Goal: Communication & Community: Connect with others

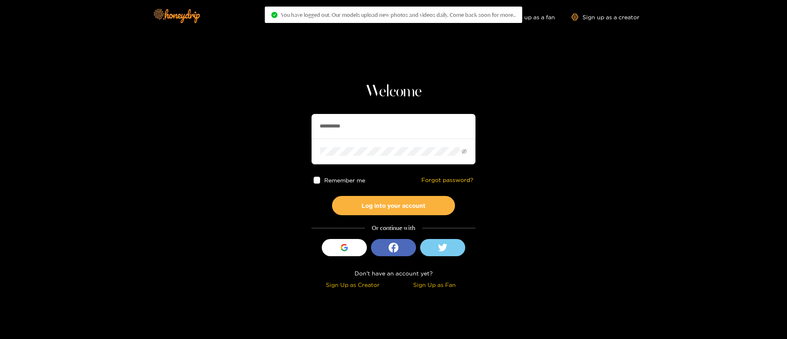
click at [356, 140] on span at bounding box center [393, 151] width 164 height 25
click at [356, 133] on input "**********" at bounding box center [393, 126] width 164 height 25
click at [356, 131] on input "**********" at bounding box center [393, 126] width 164 height 25
drag, startPoint x: 356, startPoint y: 131, endPoint x: 347, endPoint y: 126, distance: 9.6
click at [356, 131] on input "**********" at bounding box center [393, 126] width 164 height 25
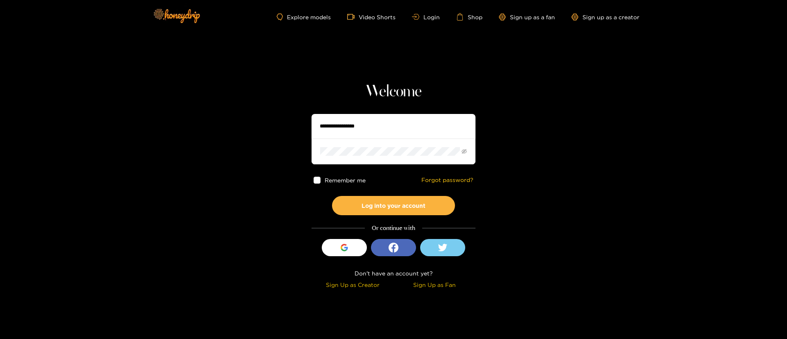
click at [391, 105] on div "Welcome Remember me Forgot password? Log into your account Or continue with Sig…" at bounding box center [393, 186] width 164 height 209
click at [391, 93] on h1 "Welcome" at bounding box center [393, 92] width 164 height 20
click at [370, 117] on input "text" at bounding box center [393, 126] width 164 height 25
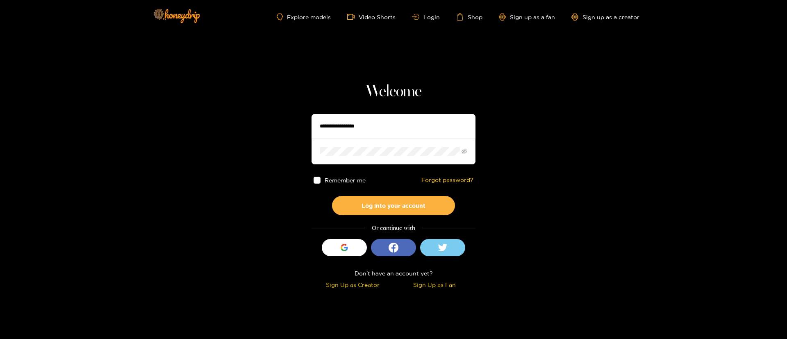
click at [370, 117] on input "text" at bounding box center [393, 126] width 164 height 25
click at [397, 103] on div "Welcome Remember me Forgot password? Log into your account Or continue with Sig…" at bounding box center [393, 186] width 164 height 209
click at [396, 96] on h1 "Welcome" at bounding box center [393, 92] width 164 height 20
click at [396, 93] on h1 "Welcome" at bounding box center [393, 92] width 164 height 20
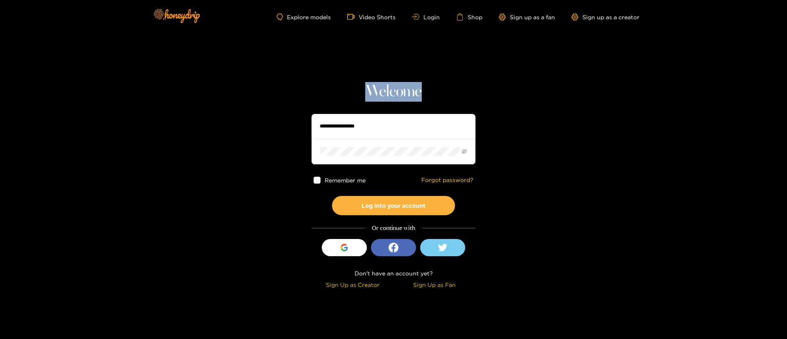
click at [396, 93] on h1 "Welcome" at bounding box center [393, 92] width 164 height 20
click at [510, 90] on section "Welcome Remember me Forgot password? Log into your account Or continue with Sig…" at bounding box center [393, 145] width 787 height 291
drag, startPoint x: 420, startPoint y: 95, endPoint x: 331, endPoint y: 93, distance: 89.4
click at [331, 93] on h1 "Welcome" at bounding box center [393, 92] width 164 height 20
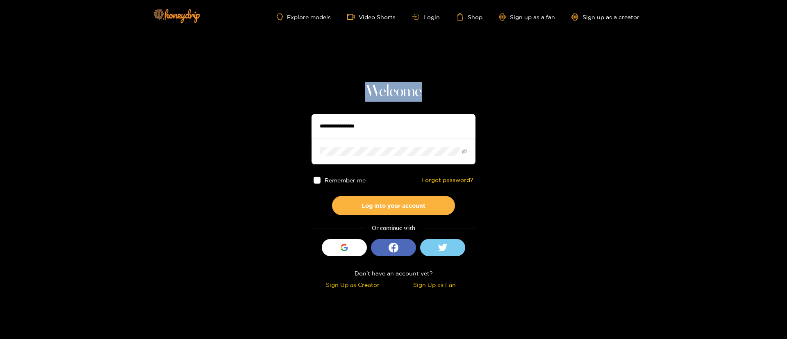
click at [474, 91] on h1 "Welcome" at bounding box center [393, 92] width 164 height 20
drag, startPoint x: 369, startPoint y: 91, endPoint x: 482, endPoint y: 92, distance: 112.7
click at [481, 92] on section "Welcome Remember me Forgot password? Log into your account Or continue with Sig…" at bounding box center [393, 145] width 787 height 291
click at [484, 92] on section "Welcome Remember me Forgot password? Log into your account Or continue with Sig…" at bounding box center [393, 145] width 787 height 291
drag, startPoint x: 384, startPoint y: 121, endPoint x: 414, endPoint y: 118, distance: 30.0
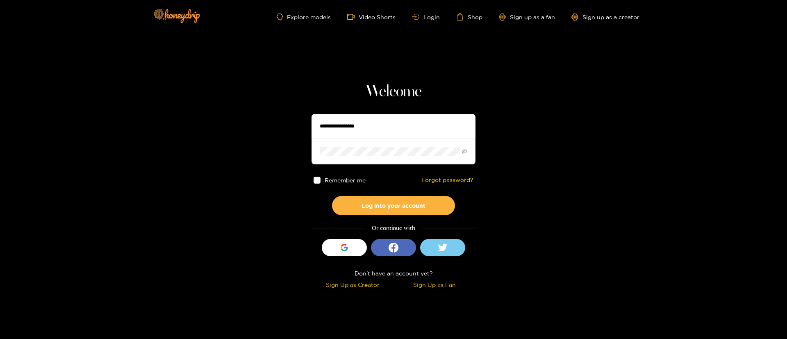
click at [384, 123] on input "text" at bounding box center [393, 126] width 164 height 25
click at [414, 118] on input "text" at bounding box center [393, 126] width 164 height 25
type input "**********"
click at [428, 202] on button "Log into your account" at bounding box center [393, 205] width 123 height 19
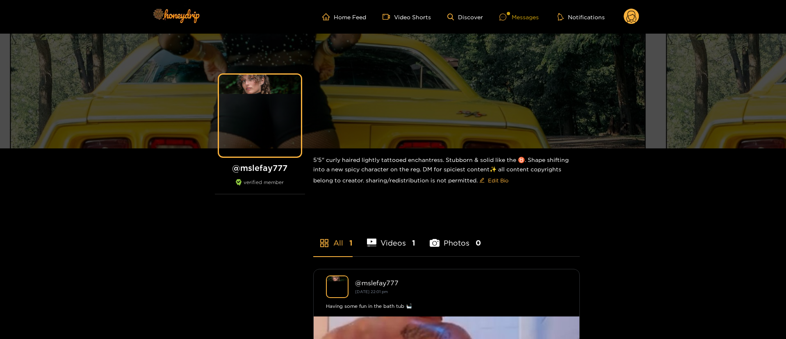
click at [515, 14] on div "Messages" at bounding box center [518, 16] width 39 height 9
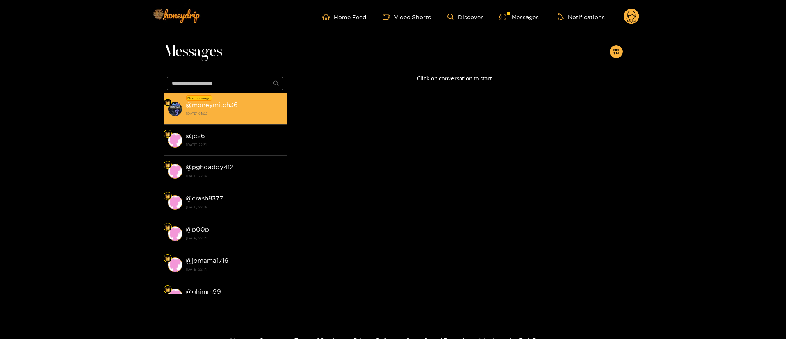
click at [242, 98] on li "New message @ moneymitch36 [DATE] 01:02" at bounding box center [225, 108] width 123 height 31
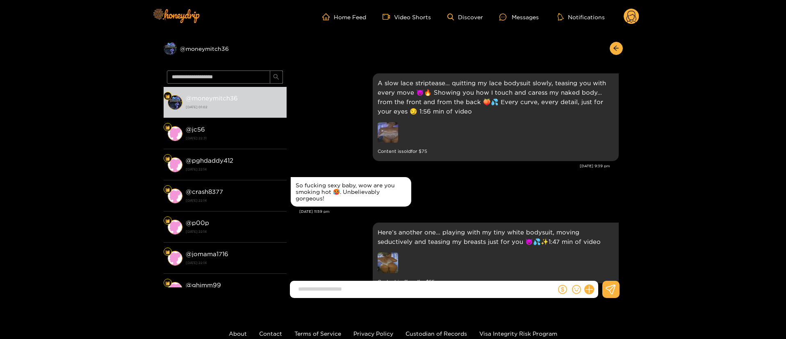
scroll to position [918, 0]
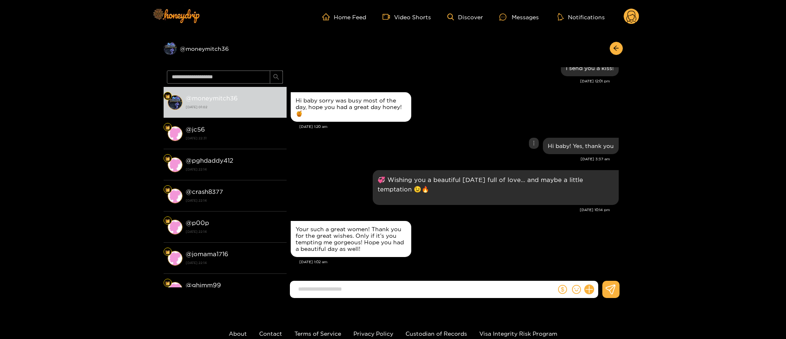
click at [460, 132] on div "Hi baby sorry was busy most of the day, hope you had a great day honey! 🍯 [DATE…" at bounding box center [455, 112] width 328 height 45
click at [468, 125] on div "[DATE] 1:20 am" at bounding box center [458, 127] width 319 height 6
click at [465, 130] on div "Hi baby sorry was busy most of the day, hope you had a great day honey! 🍯 [DATE…" at bounding box center [455, 112] width 328 height 45
click at [464, 130] on div "Hi baby sorry was busy most of the day, hope you had a great day honey! 🍯 [DATE…" at bounding box center [455, 112] width 328 height 45
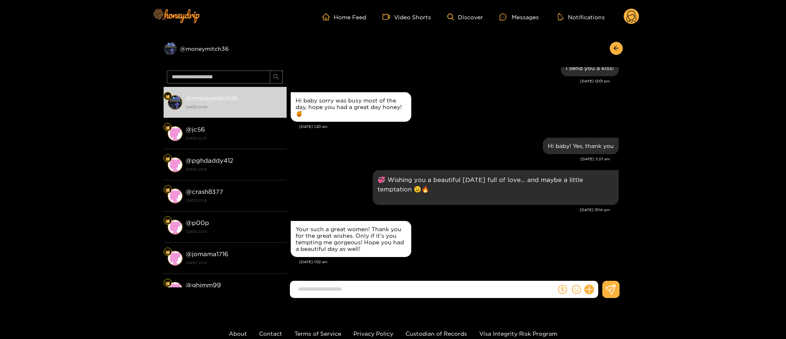
click at [464, 130] on div "Hi baby sorry was busy most of the day, hope you had a great day honey! 🍯 [DATE…" at bounding box center [455, 112] width 328 height 45
click at [463, 126] on div "[DATE] 1:20 am" at bounding box center [458, 127] width 319 height 6
click at [484, 241] on div "Your such a great women! Thank you for the great wishes. Only if it’s you tempt…" at bounding box center [455, 239] width 328 height 40
click at [421, 247] on div "Your such a great women! Thank you for the great wishes. Only if it’s you tempt…" at bounding box center [455, 239] width 328 height 40
click at [357, 236] on div "Your such a great women! Thank you for the great wishes. Only if it’s you tempt…" at bounding box center [350, 239] width 111 height 26
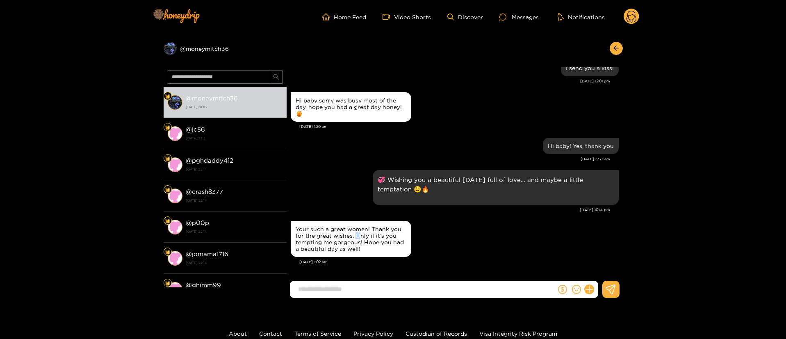
click at [357, 236] on div "Your such a great women! Thank you for the great wishes. Only if it’s you tempt…" at bounding box center [350, 239] width 111 height 26
click at [356, 236] on div "Your such a great women! Thank you for the great wishes. Only if it’s you tempt…" at bounding box center [350, 239] width 111 height 26
click at [448, 233] on div "Your such a great women! Thank you for the great wishes. Only if it’s you tempt…" at bounding box center [455, 239] width 328 height 40
click at [357, 227] on div "Your such a great women! Thank you for the great wishes. Only if it’s you tempt…" at bounding box center [350, 239] width 111 height 26
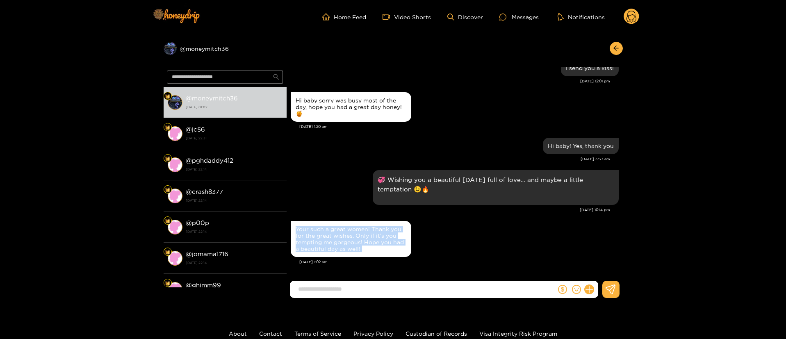
click at [357, 227] on div "Your such a great women! Thank you for the great wishes. Only if it’s you tempt…" at bounding box center [350, 239] width 111 height 26
click at [470, 224] on div "Your such a great women! Thank you for the great wishes. Only if it’s you tempt…" at bounding box center [455, 239] width 328 height 40
click at [468, 227] on div "Your such a great women! Thank you for the great wishes. Only if it’s you tempt…" at bounding box center [455, 239] width 328 height 40
click at [375, 235] on div "Your such a great women! Thank you for the great wishes. Only if it’s you tempt…" at bounding box center [350, 239] width 111 height 26
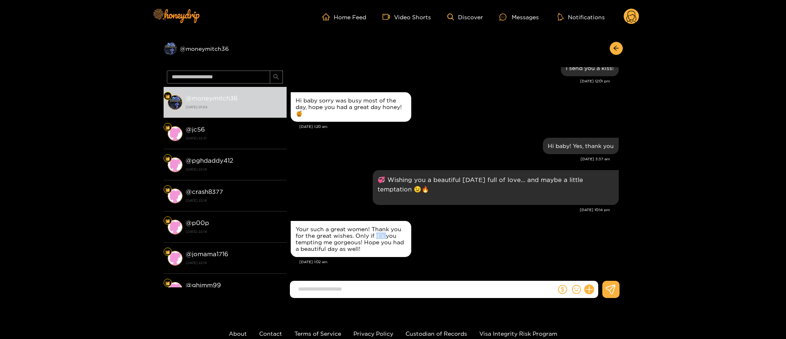
click at [375, 235] on div "Your such a great women! Thank you for the great wishes. Only if it’s you tempt…" at bounding box center [350, 239] width 111 height 26
click at [452, 232] on div "Your such a great women! Thank you for the great wishes. Only if it’s you tempt…" at bounding box center [455, 239] width 328 height 40
click at [429, 223] on div "Your such a great women! Thank you for the great wishes. Only if it’s you tempt…" at bounding box center [455, 239] width 328 height 40
click at [332, 248] on div "Your such a great women! Thank you for the great wishes. Only if it’s you tempt…" at bounding box center [350, 239] width 111 height 26
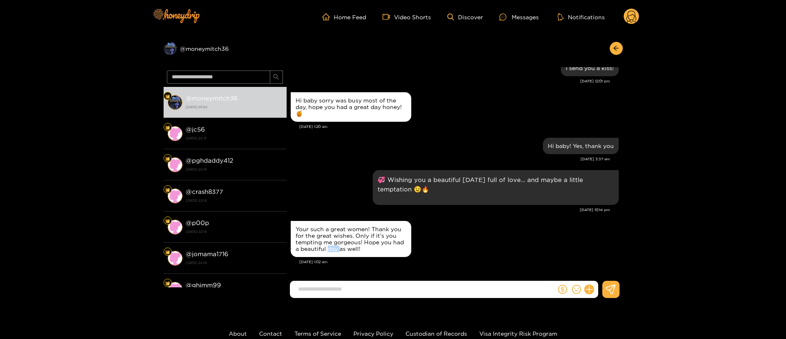
click at [332, 248] on div "Your such a great women! Thank you for the great wishes. Only if it’s you tempt…" at bounding box center [350, 239] width 111 height 26
click at [331, 248] on div "Your such a great women! Thank you for the great wishes. Only if it’s you tempt…" at bounding box center [350, 239] width 111 height 26
click at [332, 142] on div "Hi baby! Yes, thank you" at bounding box center [455, 146] width 328 height 20
click at [322, 125] on div "[DATE] 1:20 am" at bounding box center [458, 127] width 319 height 6
click at [469, 286] on input at bounding box center [425, 289] width 262 height 14
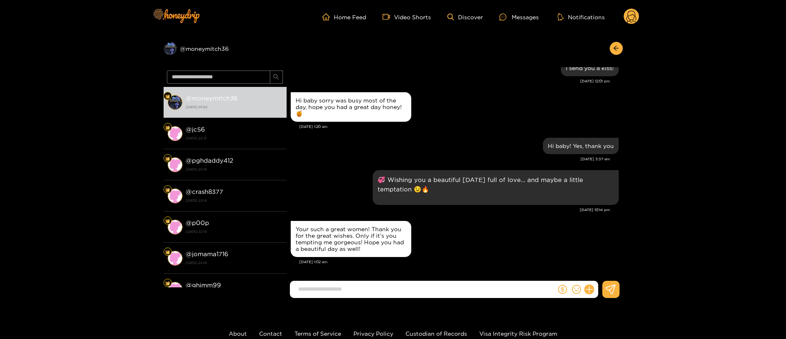
click at [363, 248] on div "Your such a great women! Thank you for the great wishes. Only if it’s you tempt…" at bounding box center [350, 239] width 111 height 26
click at [452, 255] on div "Your such a great women! Thank you for the great wishes. Only if it’s you tempt…" at bounding box center [455, 239] width 328 height 40
click at [459, 258] on div "Your such a great women! Thank you for the great wishes. Only if it’s you tempt…" at bounding box center [455, 239] width 328 height 40
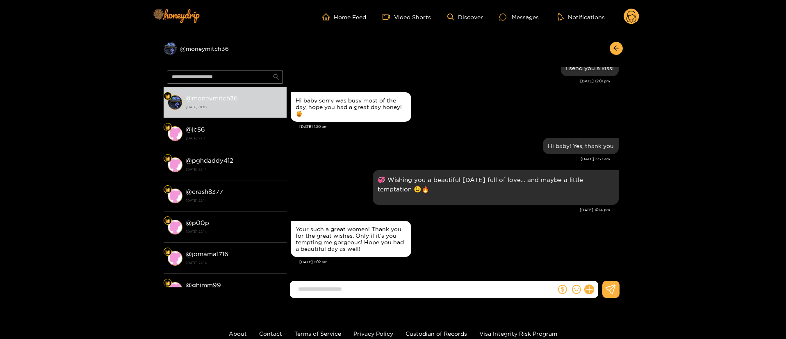
click at [419, 296] on form at bounding box center [423, 289] width 266 height 17
click at [414, 293] on input at bounding box center [425, 289] width 262 height 14
click at [414, 288] on input at bounding box center [425, 289] width 262 height 14
click at [431, 258] on div "Your such a great women! Thank you for the great wishes. Only if it’s you tempt…" at bounding box center [455, 239] width 328 height 40
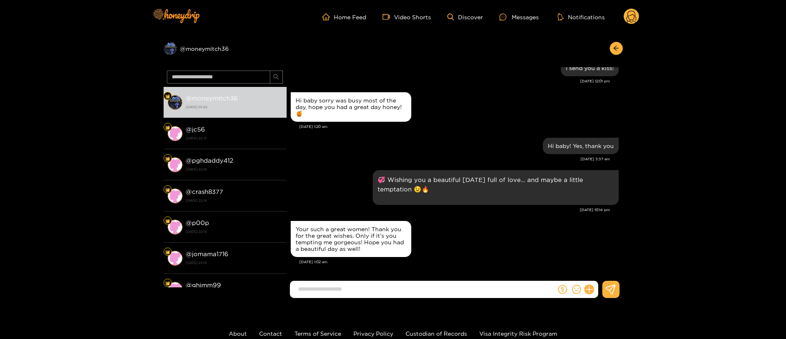
click at [431, 258] on div "Your such a great women! Thank you for the great wishes. Only if it’s you tempt…" at bounding box center [455, 239] width 328 height 40
click at [427, 293] on input at bounding box center [425, 289] width 262 height 14
click at [444, 269] on div "Your such a great women! Thank you for the great wishes. Only if it’s you tempt…" at bounding box center [455, 245] width 328 height 52
drag, startPoint x: 782, startPoint y: 179, endPoint x: 786, endPoint y: 201, distance: 22.9
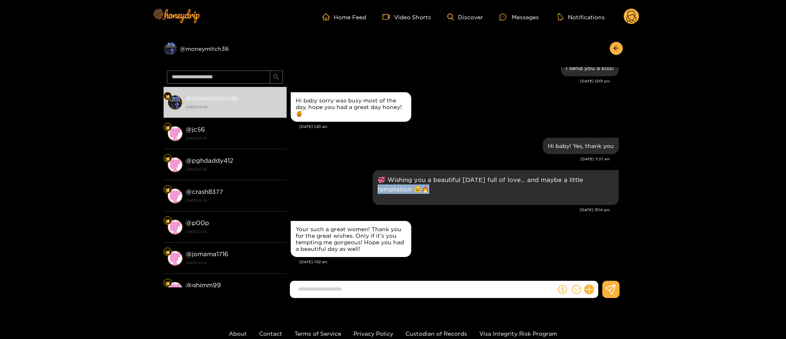
click at [785, 202] on html "Home Feed Video Shorts Discover Messages Notifications 0 Preview @ moneymitch36…" at bounding box center [393, 169] width 786 height 339
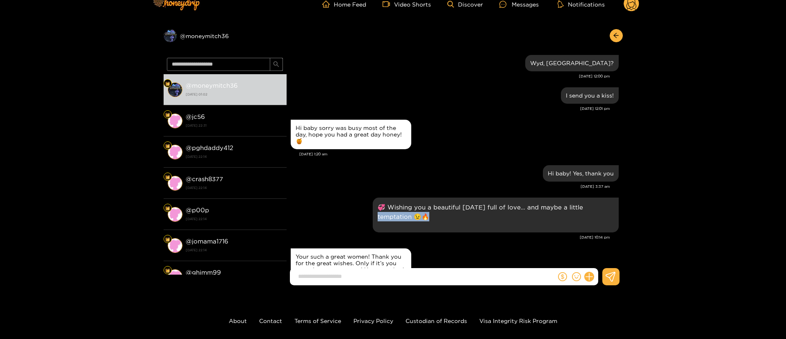
scroll to position [918, 0]
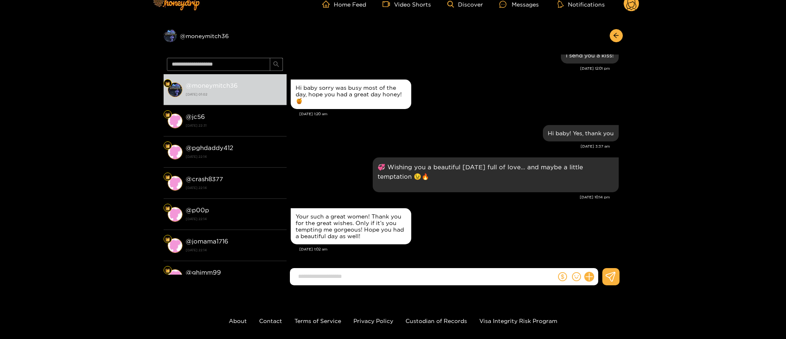
click at [551, 235] on div "Your such a great women! Thank you for the great wishes. Only if it’s you tempt…" at bounding box center [455, 226] width 328 height 40
click at [467, 241] on div "Your such a great women! Thank you for the great wishes. Only if it’s you tempt…" at bounding box center [455, 226] width 328 height 40
click at [353, 226] on div "Your such a great women! Thank you for the great wishes. Only if it’s you tempt…" at bounding box center [350, 226] width 111 height 26
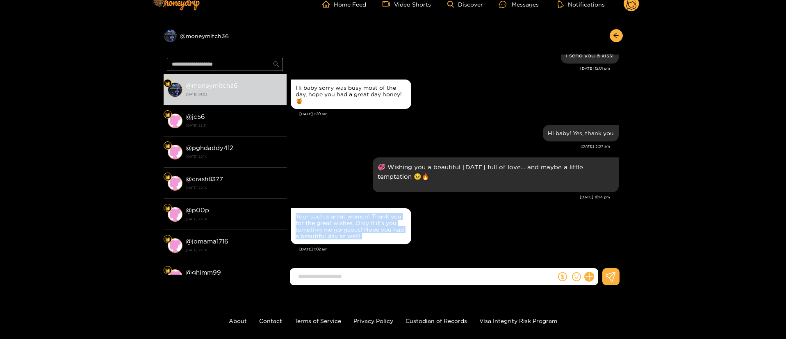
click at [353, 226] on div "Your such a great women! Thank you for the great wishes. Only if it’s you tempt…" at bounding box center [350, 226] width 111 height 26
click at [448, 246] on div "[DATE] 1:02 am" at bounding box center [458, 249] width 319 height 6
click at [356, 227] on div "Your such a great women! Thank you for the great wishes. Only if it’s you tempt…" at bounding box center [350, 226] width 111 height 26
click at [354, 223] on div "Your such a great women! Thank you for the great wishes. Only if it’s you tempt…" at bounding box center [350, 226] width 111 height 26
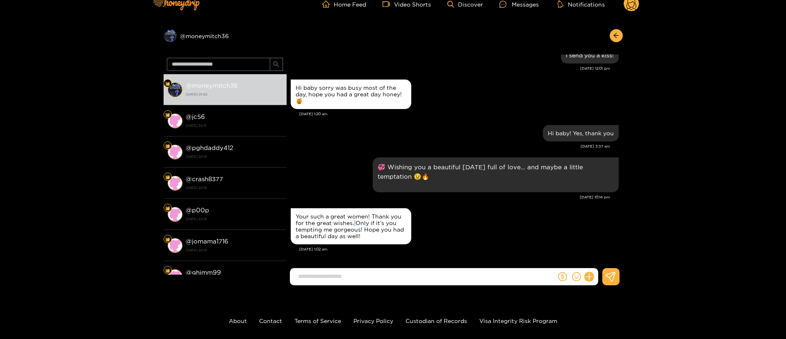
click at [354, 223] on div "Your such a great women! Thank you for the great wishes. Only if it’s you tempt…" at bounding box center [350, 226] width 111 height 26
click at [353, 223] on div "Your such a great women! Thank you for the great wishes. Only if it’s you tempt…" at bounding box center [350, 226] width 111 height 26
copy div "Your such a great women! Thank you for the great wishes. Only if it’s you tempt…"
click at [486, 237] on div "Your such a great women! Thank you for the great wishes. Only if it’s you tempt…" at bounding box center [455, 226] width 328 height 40
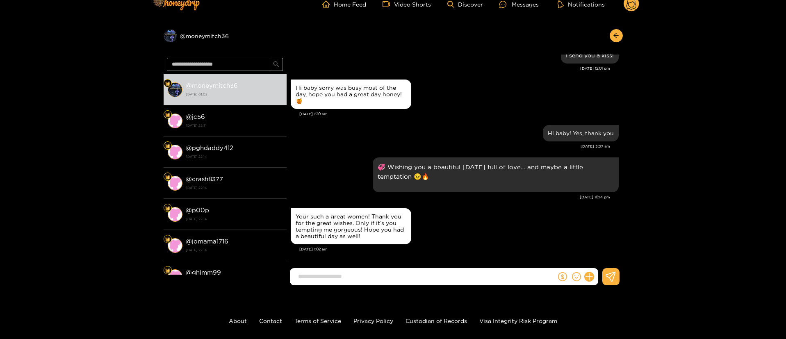
click at [305, 217] on div "Your such a great women! Thank you for the great wishes. Only if it’s you tempt…" at bounding box center [350, 226] width 111 height 26
copy div "Your such a great women! Thank you for the great wishes. Only if it’s you tempt…"
drag, startPoint x: 532, startPoint y: 260, endPoint x: 449, endPoint y: 85, distance: 194.1
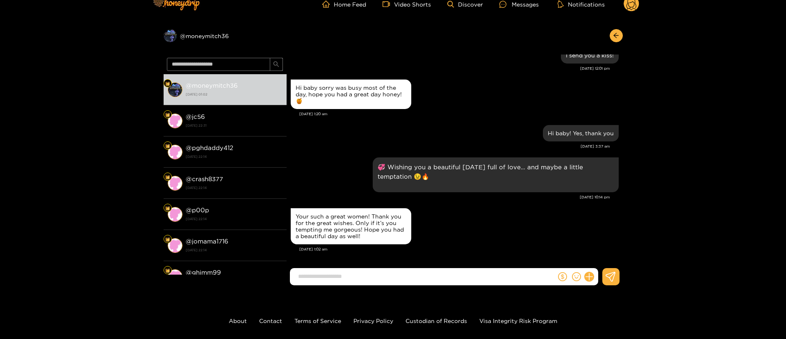
click at [438, 282] on input at bounding box center [425, 277] width 262 height 14
type input "**********"
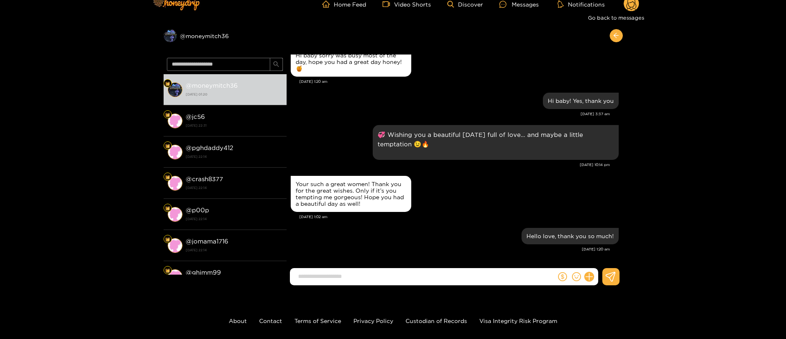
drag, startPoint x: 618, startPoint y: 32, endPoint x: 641, endPoint y: 5, distance: 36.3
click at [618, 31] on button "button" at bounding box center [615, 35] width 13 height 13
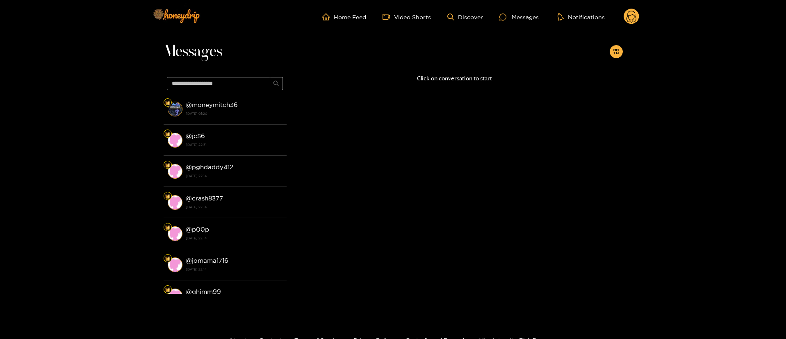
click at [635, 14] on circle at bounding box center [631, 17] width 16 height 16
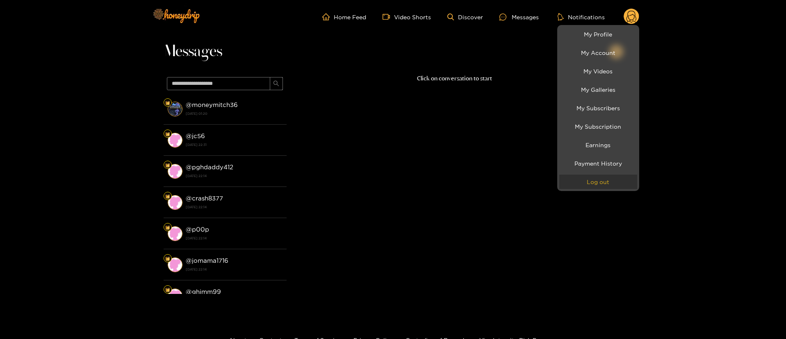
click at [603, 188] on button "Log out" at bounding box center [598, 182] width 78 height 14
